Goal: Transaction & Acquisition: Purchase product/service

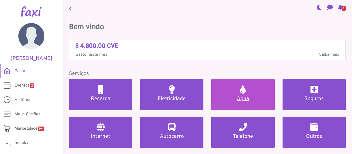
click at [231, 98] on h5 "Agua" at bounding box center [243, 99] width 51 height 6
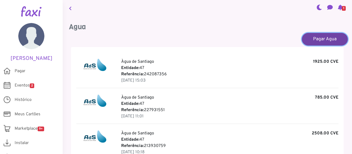
click at [309, 40] on link "Pagar Agua" at bounding box center [325, 39] width 46 height 13
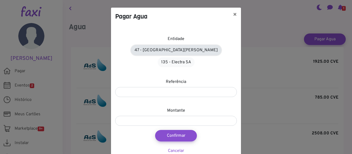
click at [170, 50] on link "47 - Àgua de Santiago" at bounding box center [176, 50] width 90 height 10
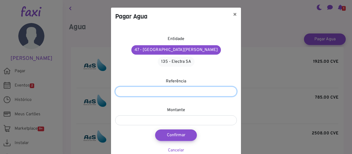
click at [161, 87] on input "number" at bounding box center [176, 92] width 122 height 10
type input "*********"
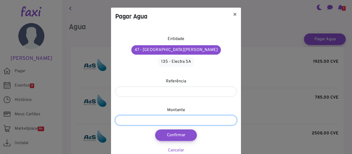
click at [144, 115] on input "number" at bounding box center [176, 120] width 122 height 10
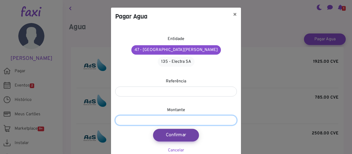
type input "****"
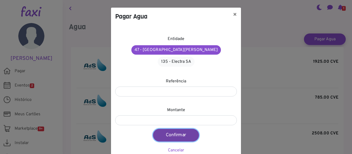
click at [178, 129] on button "Confirmar" at bounding box center [176, 135] width 46 height 13
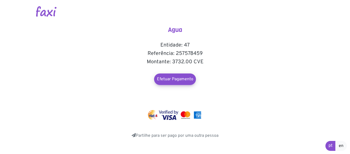
scroll to position [1, 0]
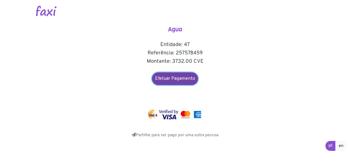
click at [178, 74] on link "Efetuar Pagamento" at bounding box center [175, 78] width 46 height 13
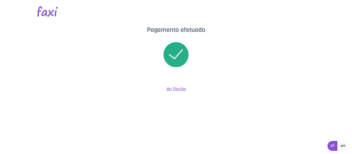
click at [179, 90] on link "Ver Recibo" at bounding box center [176, 89] width 20 height 5
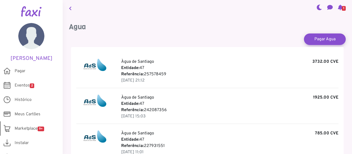
click at [40, 127] on span "9+" at bounding box center [41, 129] width 7 height 5
